Goal: Find contact information: Find contact information

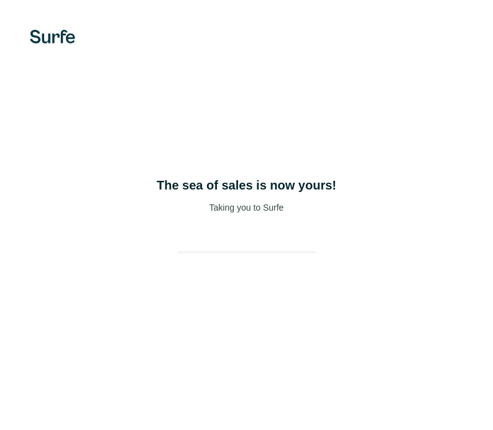
click at [246, 220] on div "The sea of sales is now yours! Taking you to Surfe" at bounding box center [246, 215] width 493 height 430
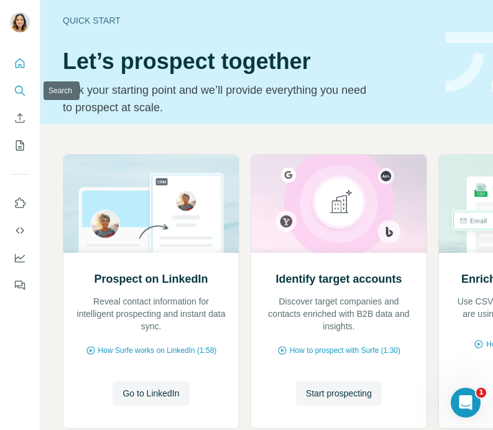
click at [20, 90] on icon "Search" at bounding box center [20, 91] width 12 height 12
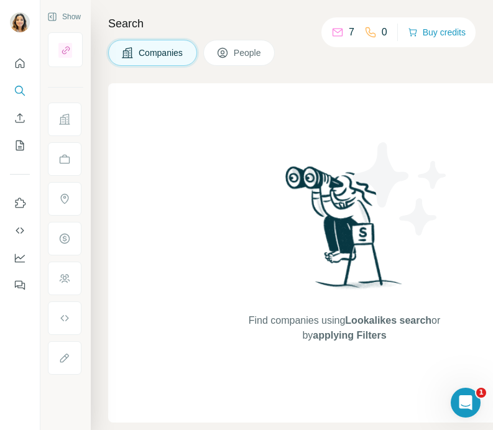
click at [244, 57] on span "People" at bounding box center [248, 53] width 29 height 12
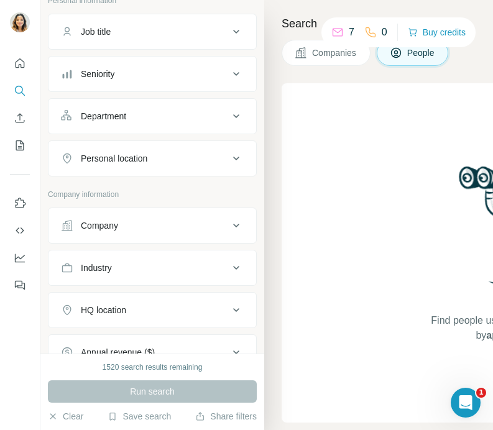
scroll to position [80, 0]
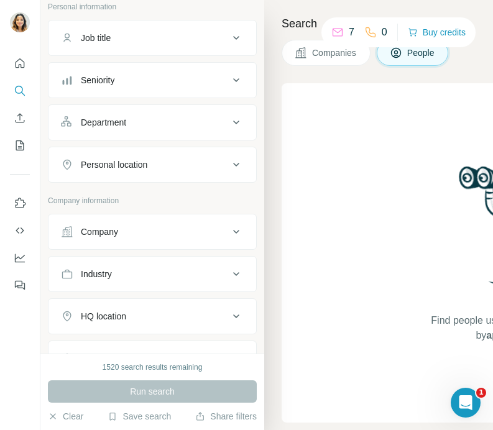
click at [148, 152] on button "Personal location" at bounding box center [153, 165] width 208 height 30
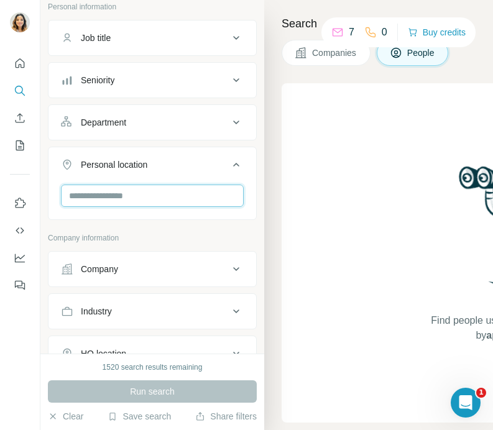
click at [134, 198] on input "text" at bounding box center [152, 196] width 183 height 22
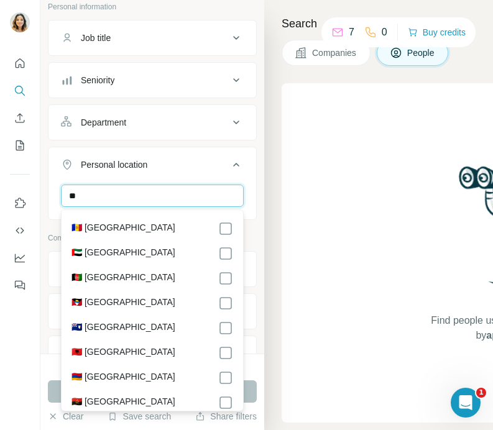
type input "*"
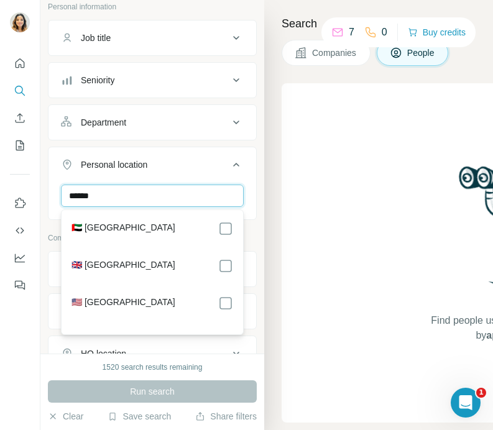
type input "******"
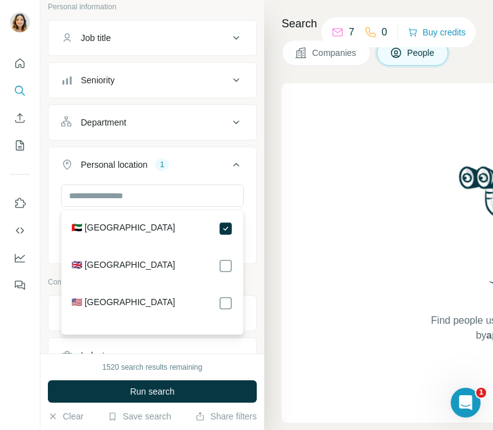
click at [280, 233] on div "Search Companies People Find people using Lookalikes search or by applying Filt…" at bounding box center [378, 215] width 229 height 430
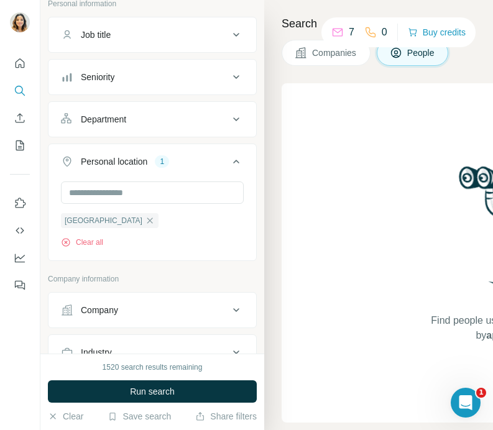
scroll to position [84, 0]
click at [147, 81] on div "Seniority" at bounding box center [145, 76] width 168 height 12
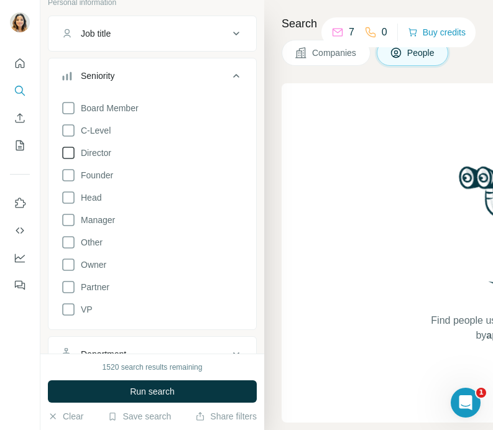
click at [69, 154] on icon at bounding box center [68, 153] width 15 height 15
click at [65, 226] on icon at bounding box center [68, 220] width 12 height 12
click at [238, 80] on icon at bounding box center [236, 75] width 15 height 15
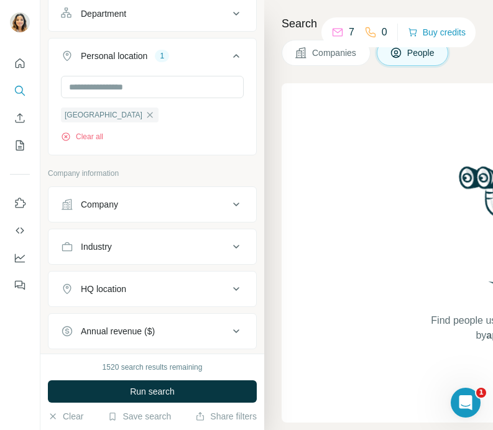
scroll to position [211, 0]
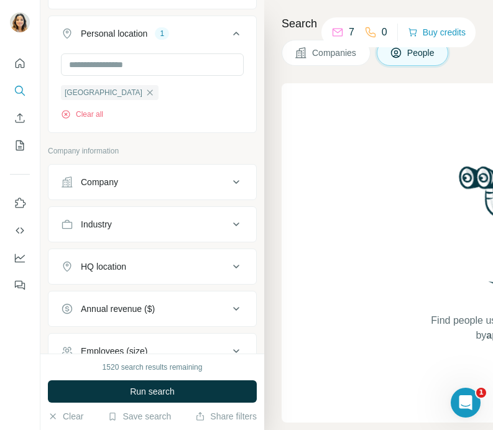
click at [126, 189] on button "Company" at bounding box center [153, 182] width 208 height 30
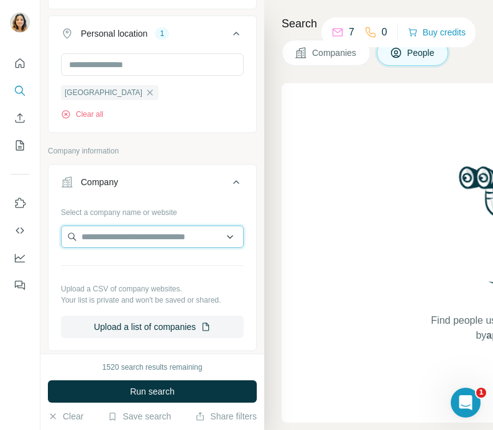
click at [118, 238] on input "text" at bounding box center [152, 237] width 183 height 22
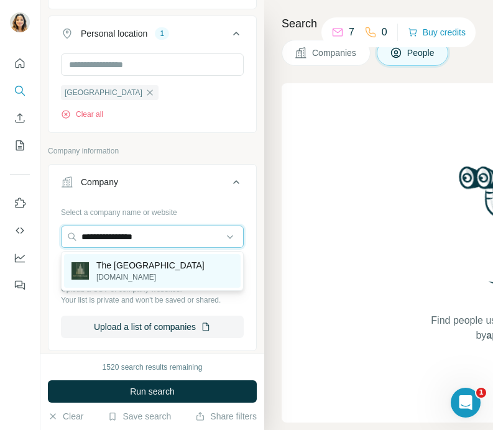
type input "**********"
click at [127, 281] on p "[DOMAIN_NAME]" at bounding box center [150, 277] width 108 height 11
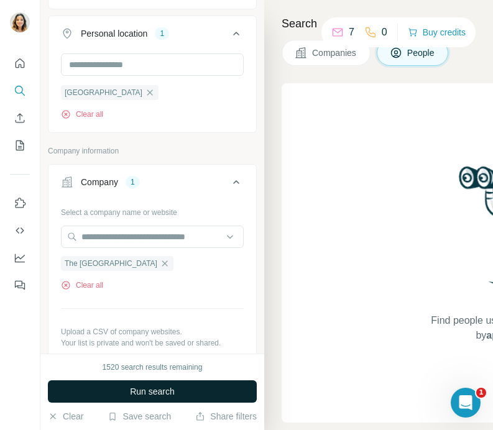
click at [130, 389] on span "Run search" at bounding box center [152, 392] width 45 height 12
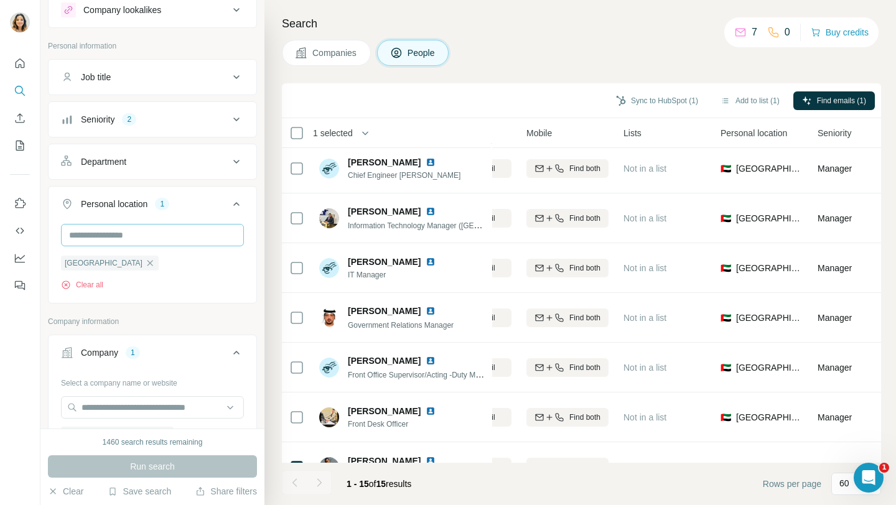
scroll to position [29, 0]
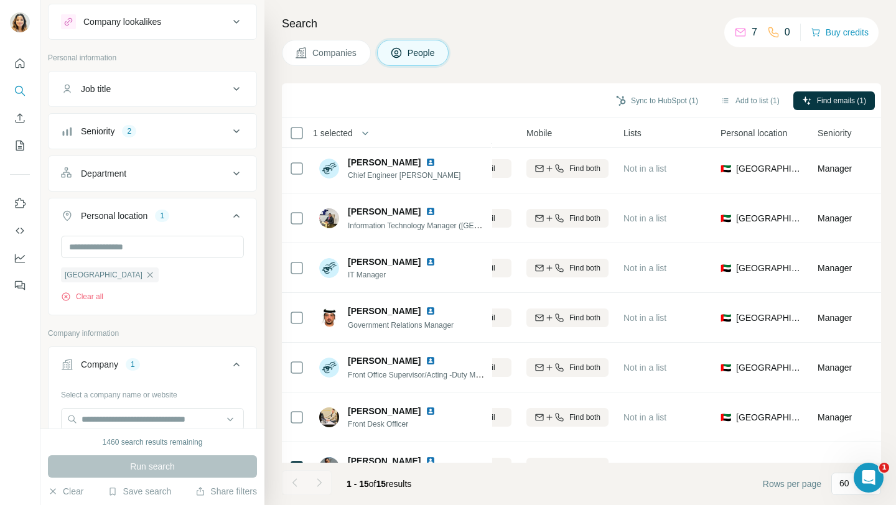
click at [201, 137] on div "Seniority 2" at bounding box center [145, 131] width 168 height 12
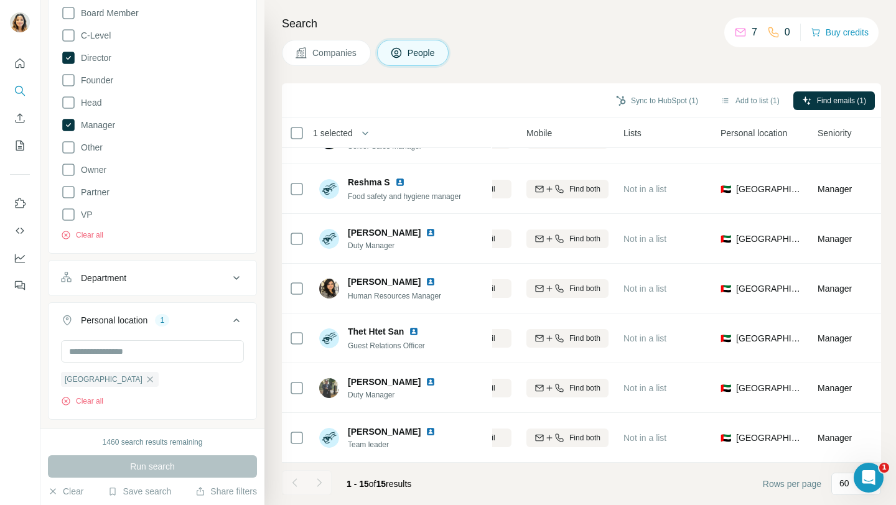
scroll to position [0, 208]
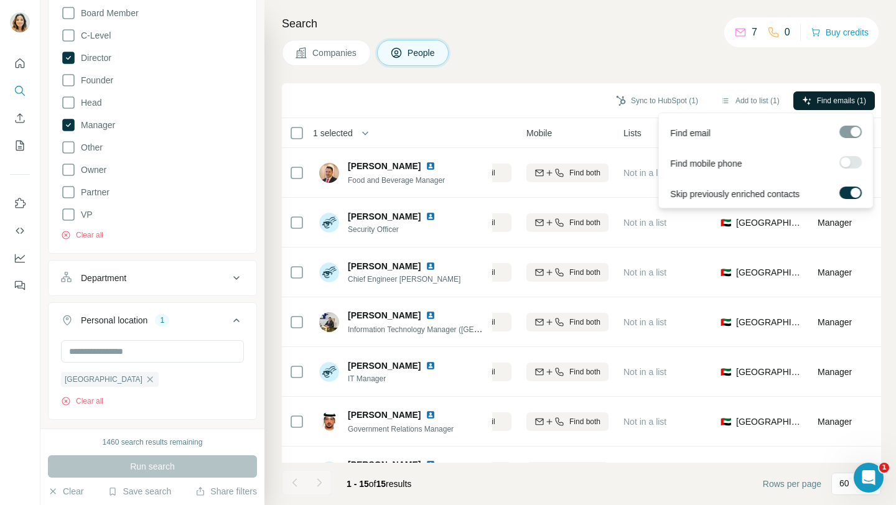
click at [493, 103] on span "Find emails (1)" at bounding box center [841, 100] width 49 height 11
click at [493, 101] on span "Find emails (1)" at bounding box center [841, 100] width 49 height 11
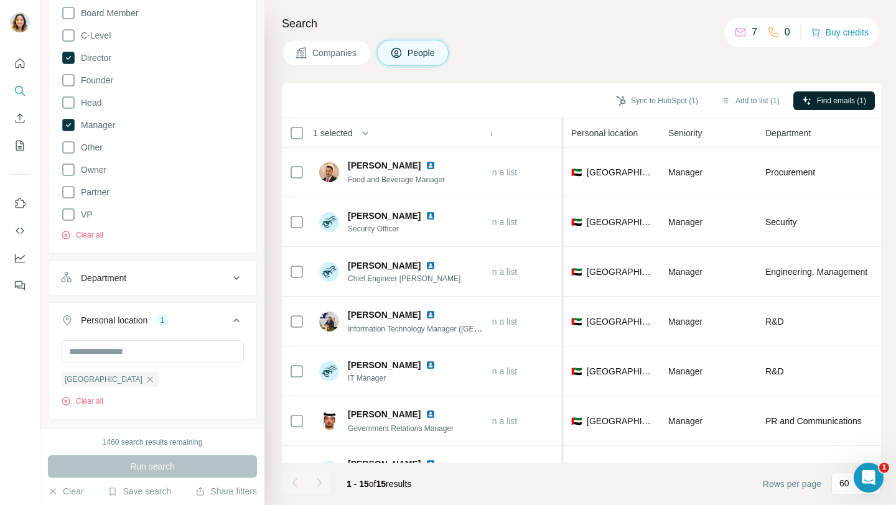
scroll to position [1, 471]
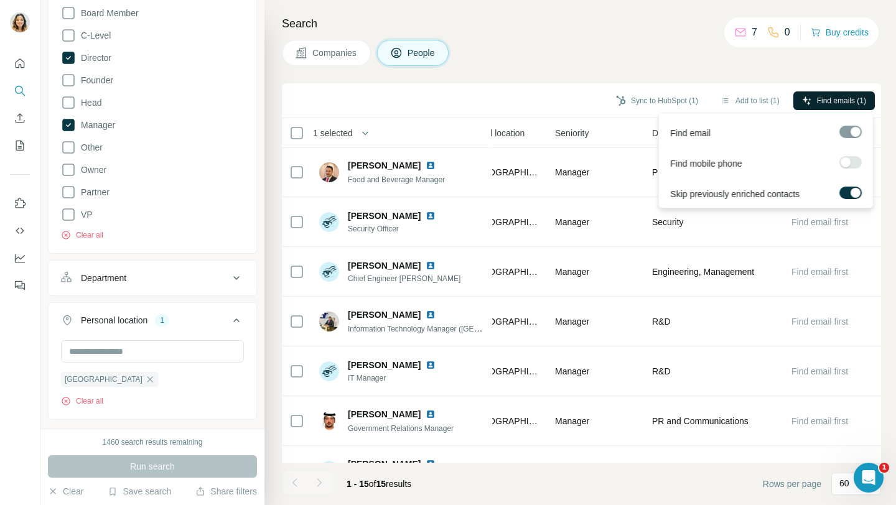
click at [493, 104] on span "Find emails (1)" at bounding box center [841, 100] width 49 height 11
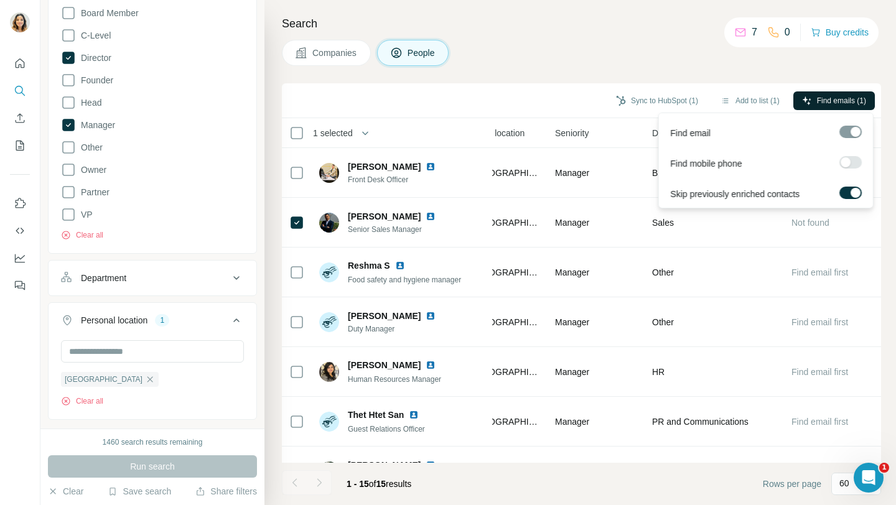
scroll to position [347, 471]
click at [493, 100] on span "Find emails (1)" at bounding box center [841, 100] width 49 height 11
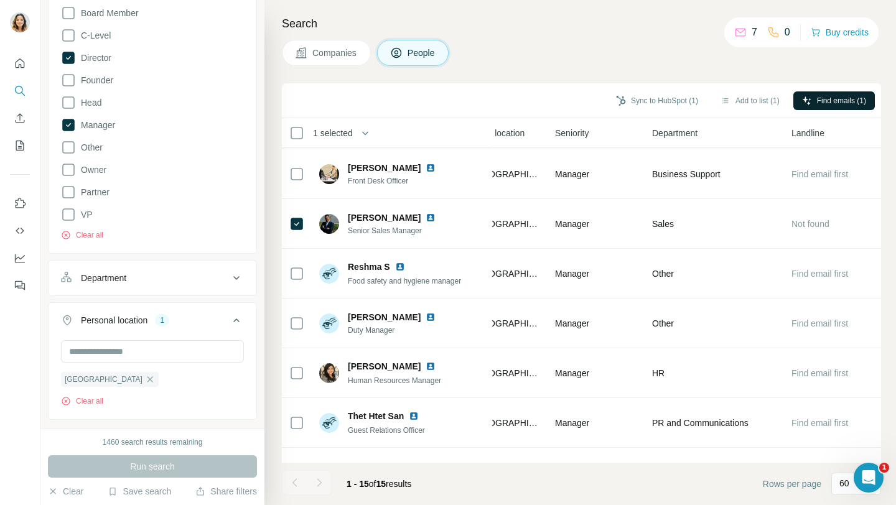
click at [144, 430] on div "Run search" at bounding box center [152, 466] width 209 height 22
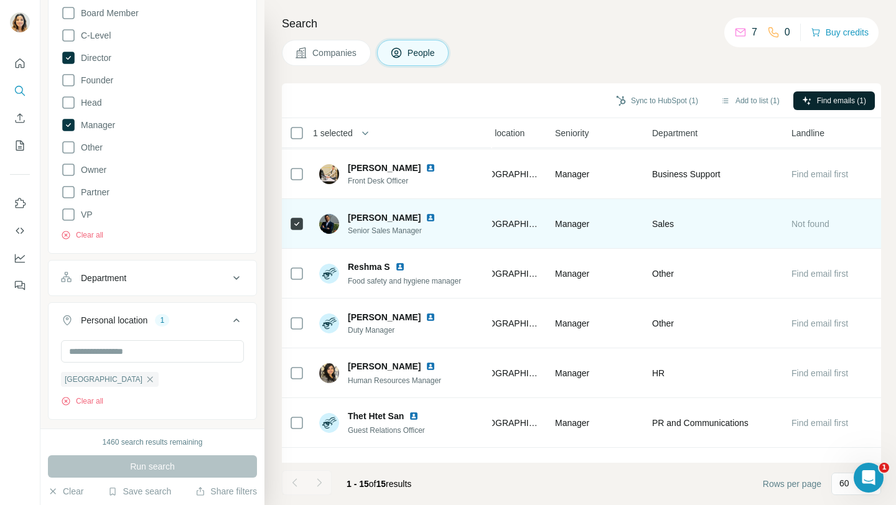
click at [493, 218] on div "Manager" at bounding box center [596, 224] width 82 height 34
click at [409, 215] on span "[PERSON_NAME]" at bounding box center [384, 217] width 73 height 12
click at [427, 215] on img at bounding box center [430, 218] width 10 height 10
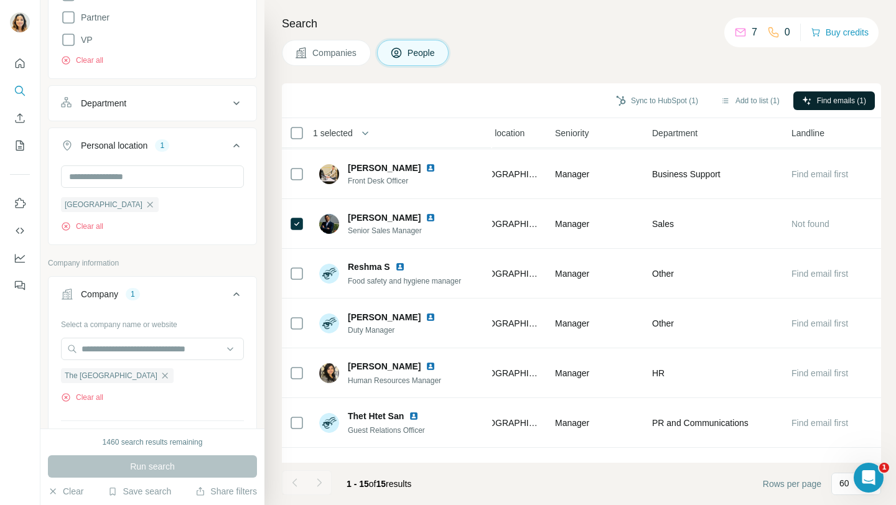
scroll to position [519, 0]
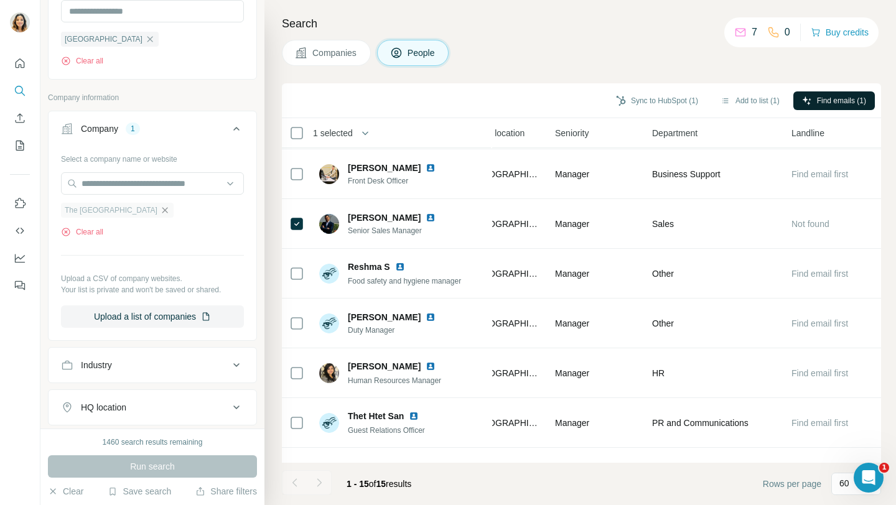
click at [168, 211] on icon "button" at bounding box center [165, 210] width 6 height 6
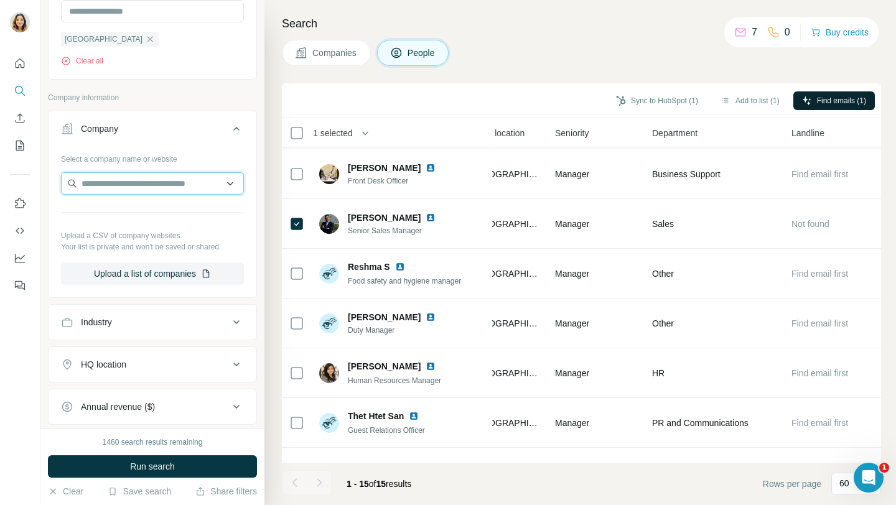
click at [183, 183] on input "text" at bounding box center [152, 183] width 183 height 22
paste input "**********"
type input "**********"
click at [176, 187] on input "**********" at bounding box center [152, 183] width 183 height 22
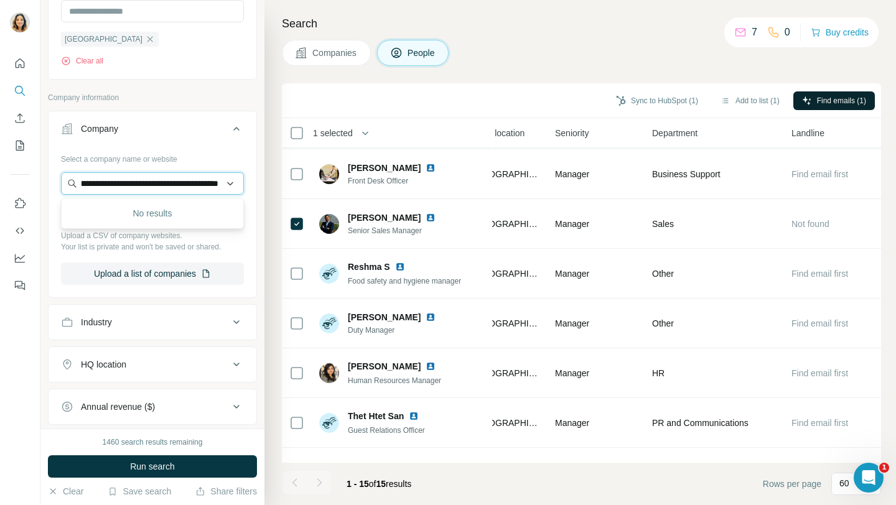
click at [176, 187] on input "**********" at bounding box center [152, 183] width 183 height 22
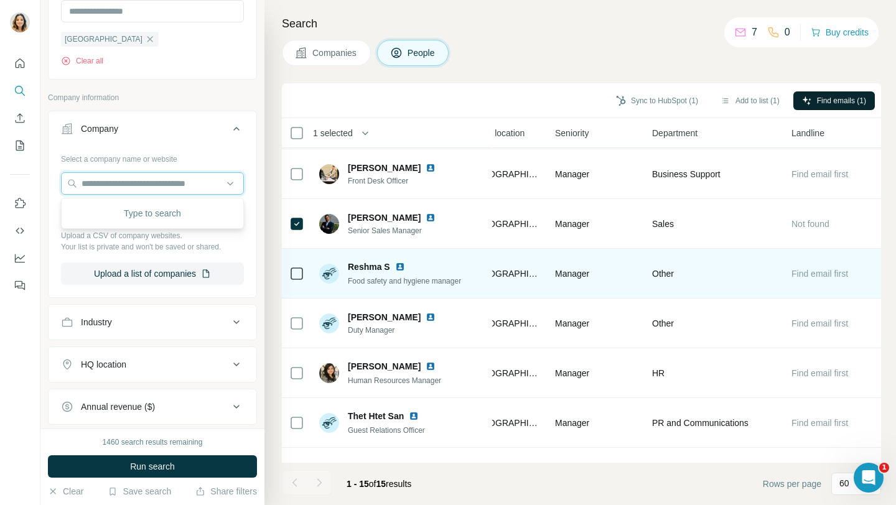
paste input "**********"
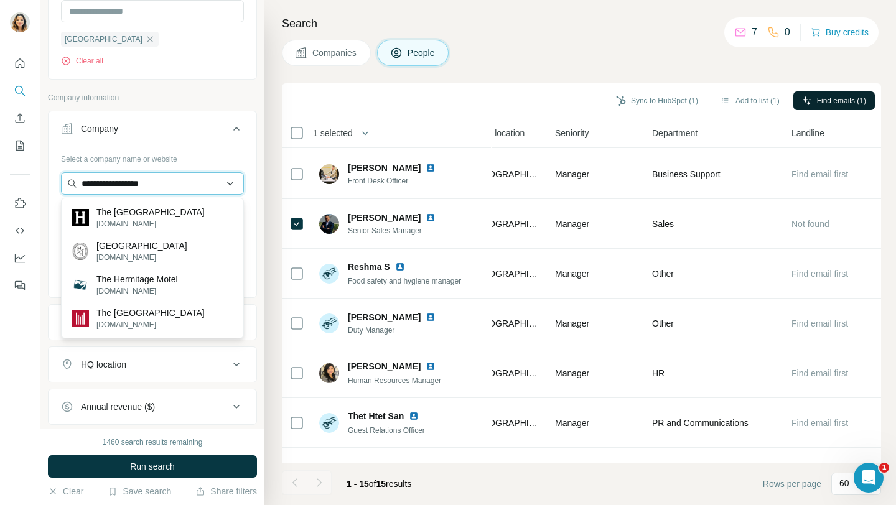
click at [160, 180] on input "**********" at bounding box center [152, 183] width 183 height 22
paste input "**********"
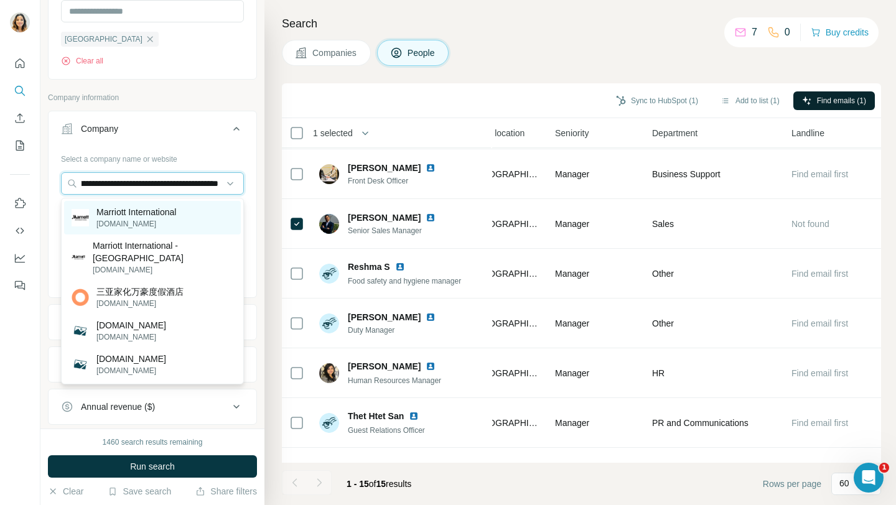
type input "**********"
click at [153, 223] on p "[DOMAIN_NAME]" at bounding box center [136, 223] width 80 height 11
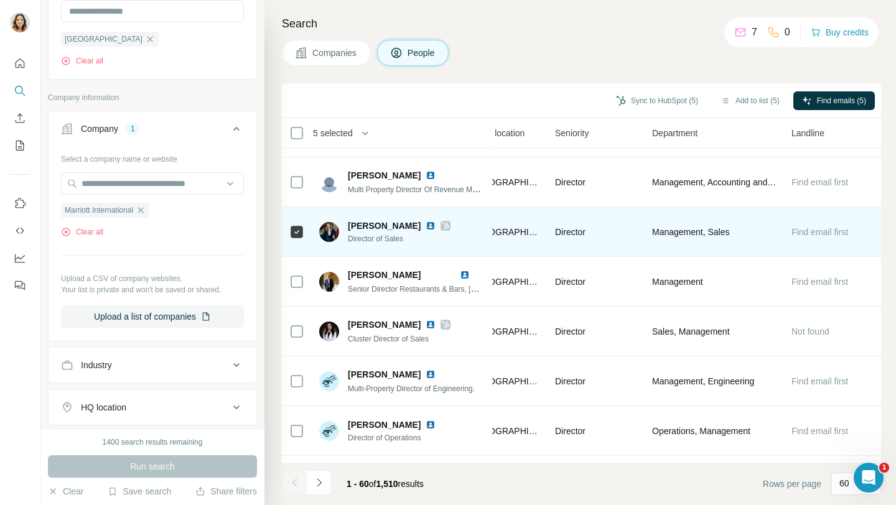
scroll to position [1485, 471]
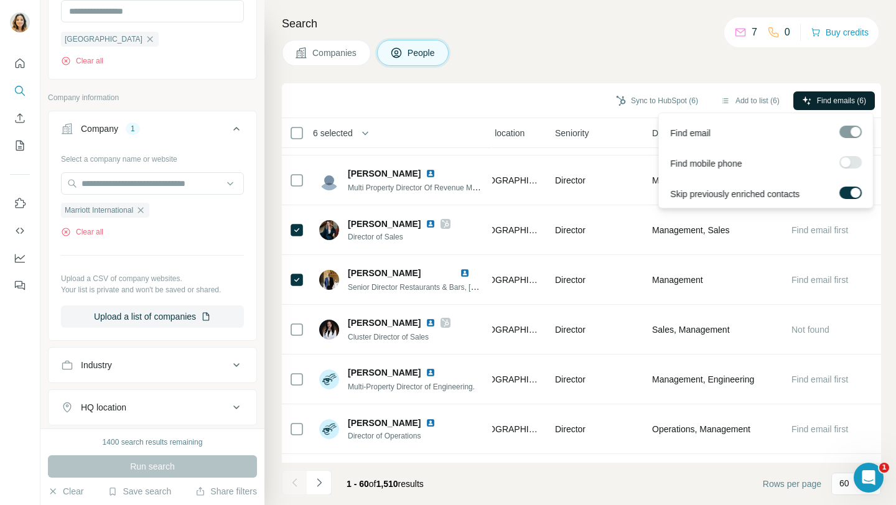
click at [493, 101] on span "Find emails (6)" at bounding box center [841, 100] width 49 height 11
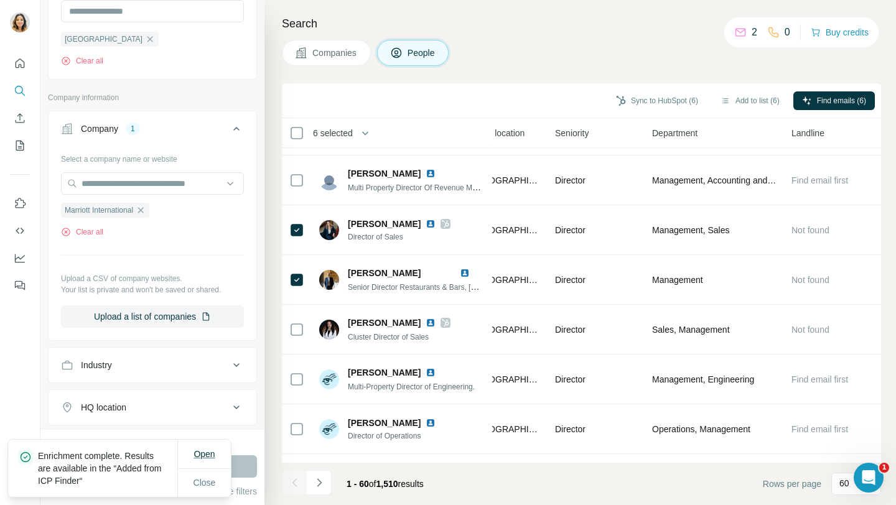
click at [200, 430] on span "Open" at bounding box center [203, 454] width 21 height 10
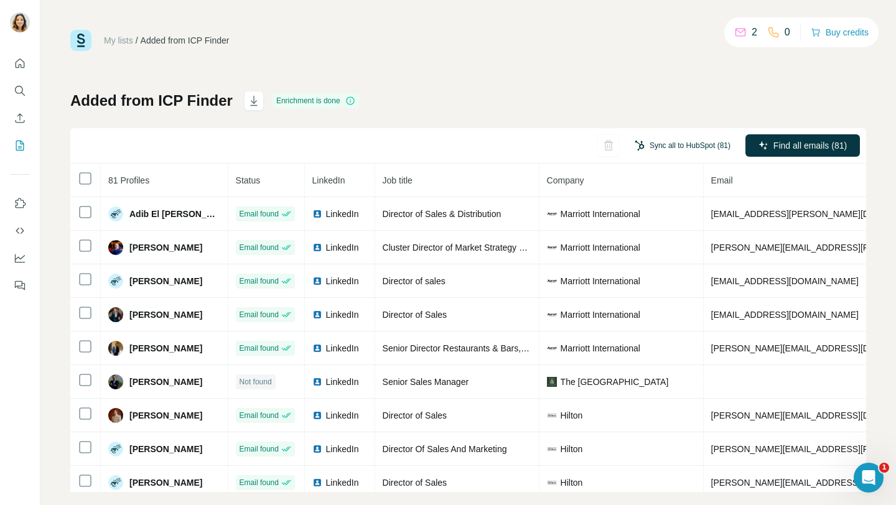
click at [687, 142] on button "Sync all to HubSpot (81)" at bounding box center [682, 145] width 113 height 19
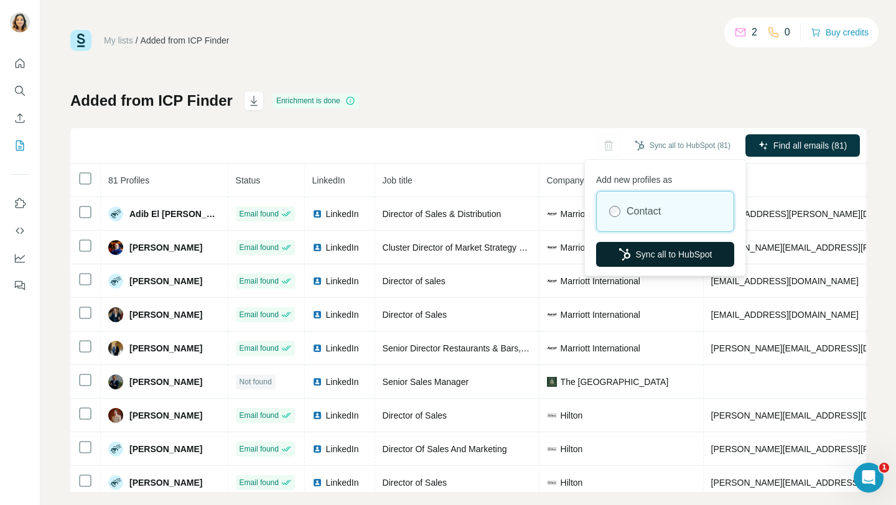
click at [654, 254] on button "Sync all to HubSpot" at bounding box center [665, 254] width 138 height 25
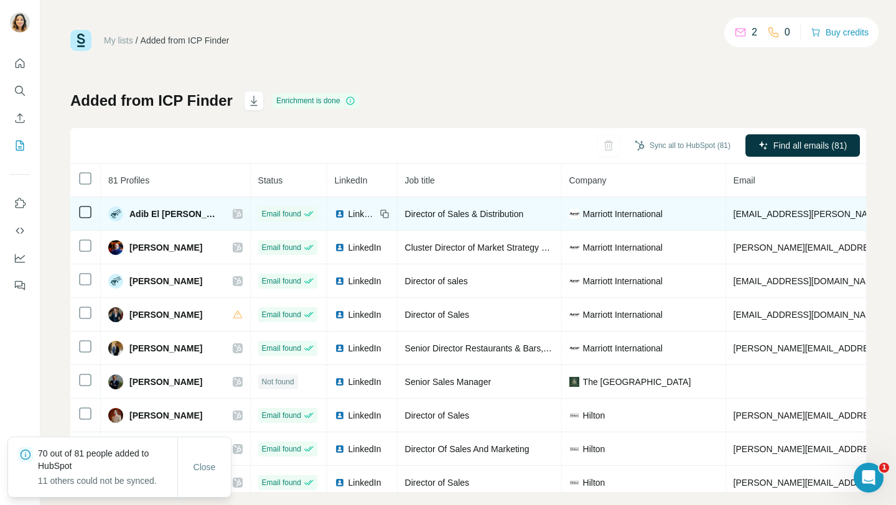
click at [755, 213] on span "[EMAIL_ADDRESS][PERSON_NAME][DOMAIN_NAME]" at bounding box center [842, 214] width 219 height 10
copy span "[EMAIL_ADDRESS][PERSON_NAME][DOMAIN_NAME]"
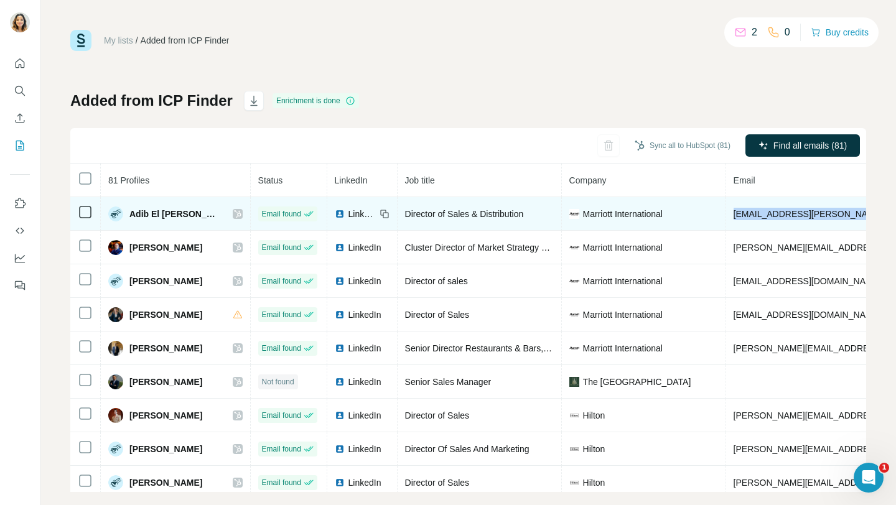
click at [782, 213] on span "[EMAIL_ADDRESS][PERSON_NAME][DOMAIN_NAME]" at bounding box center [842, 214] width 219 height 10
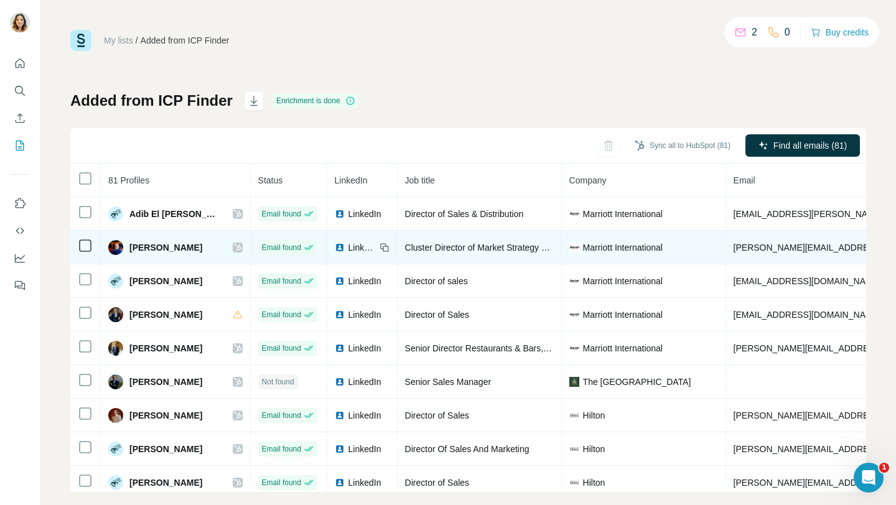
click at [783, 248] on span "[PERSON_NAME][EMAIL_ADDRESS][PERSON_NAME][DOMAIN_NAME]" at bounding box center [878, 248] width 291 height 10
copy span "[PERSON_NAME][EMAIL_ADDRESS][PERSON_NAME][DOMAIN_NAME]"
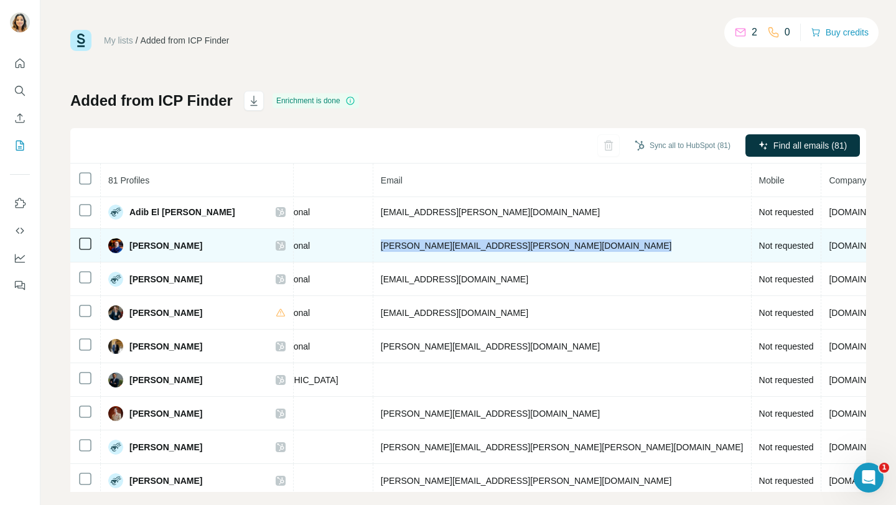
scroll to position [2, 429]
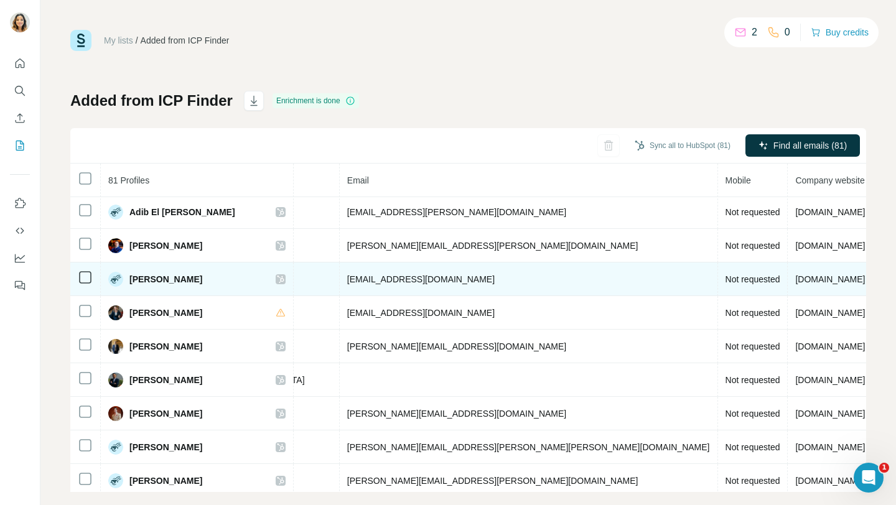
click at [423, 275] on span "[EMAIL_ADDRESS][DOMAIN_NAME]" at bounding box center [420, 279] width 147 height 10
copy span "[EMAIL_ADDRESS][DOMAIN_NAME]"
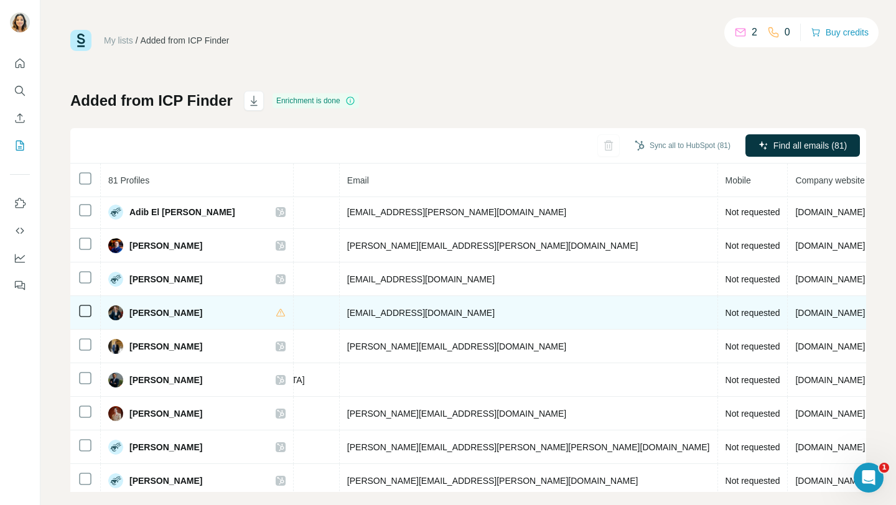
click at [424, 312] on span "[EMAIL_ADDRESS][DOMAIN_NAME]" at bounding box center [420, 313] width 147 height 10
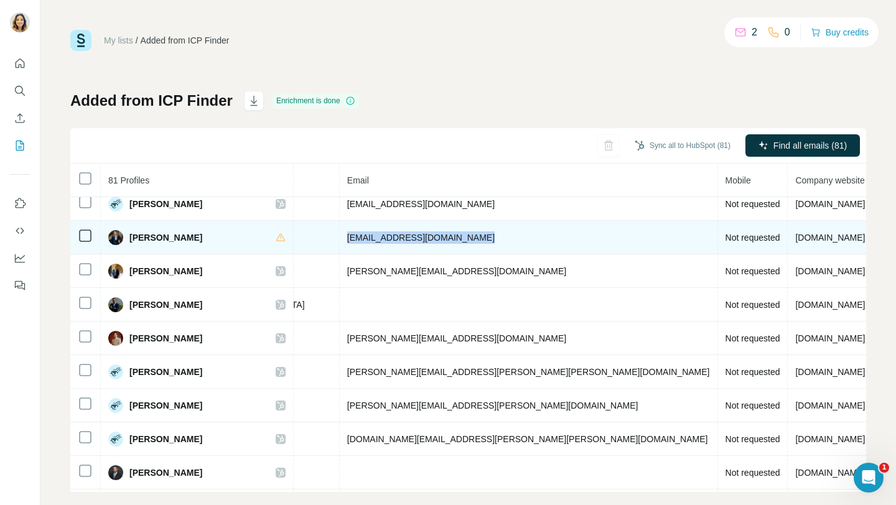
scroll to position [78, 429]
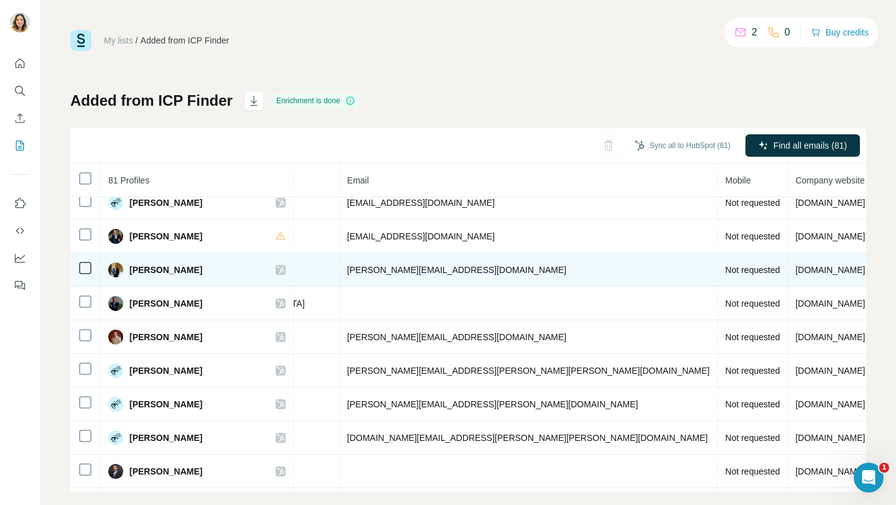
click at [422, 270] on span "[PERSON_NAME][EMAIL_ADDRESS][DOMAIN_NAME]" at bounding box center [456, 270] width 219 height 10
copy span "[PERSON_NAME][EMAIL_ADDRESS][DOMAIN_NAME]"
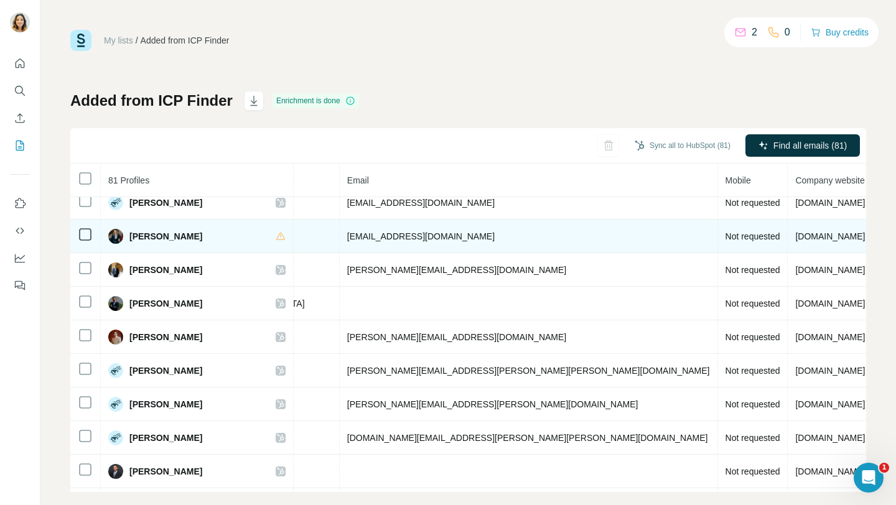
click at [430, 230] on td "[EMAIL_ADDRESS][DOMAIN_NAME]" at bounding box center [529, 237] width 378 height 34
copy span "[EMAIL_ADDRESS][DOMAIN_NAME]"
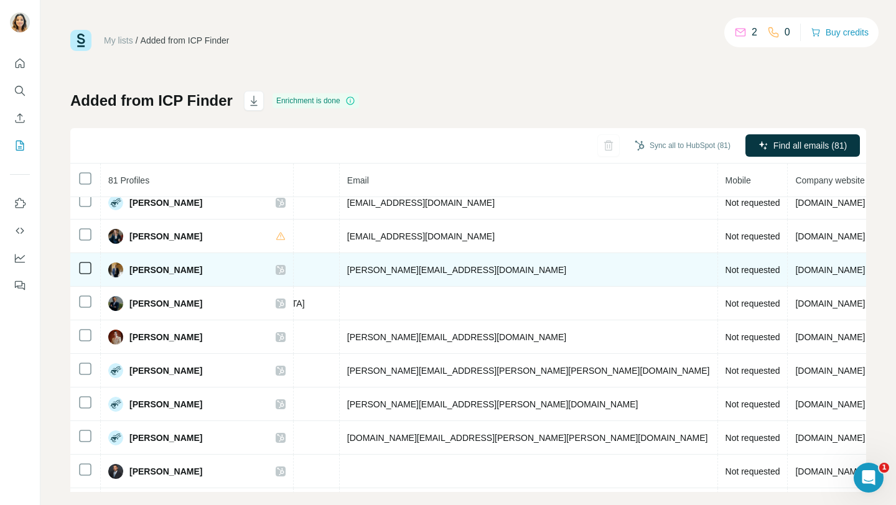
click at [439, 275] on td "[PERSON_NAME][EMAIL_ADDRESS][DOMAIN_NAME]" at bounding box center [529, 270] width 378 height 34
copy span "[PERSON_NAME][EMAIL_ADDRESS][DOMAIN_NAME]"
